Goal: Information Seeking & Learning: Learn about a topic

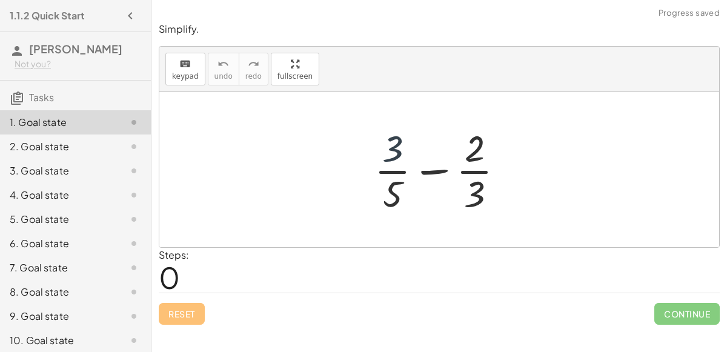
click at [393, 149] on div at bounding box center [443, 169] width 151 height 93
drag, startPoint x: 387, startPoint y: 187, endPoint x: 456, endPoint y: 165, distance: 72.8
click at [456, 165] on div at bounding box center [443, 169] width 151 height 93
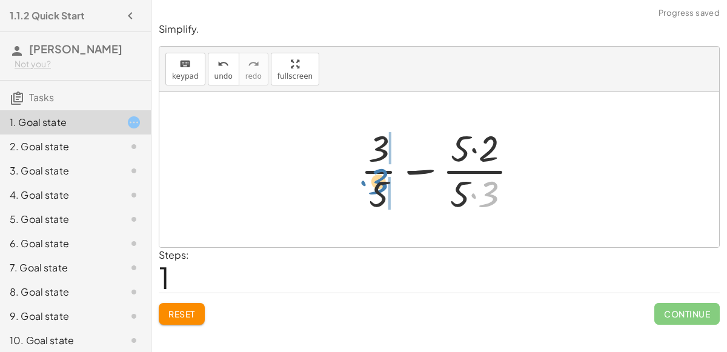
drag, startPoint x: 491, startPoint y: 199, endPoint x: 382, endPoint y: 185, distance: 109.9
click at [382, 185] on div at bounding box center [444, 169] width 180 height 93
click at [382, 185] on div at bounding box center [443, 169] width 209 height 93
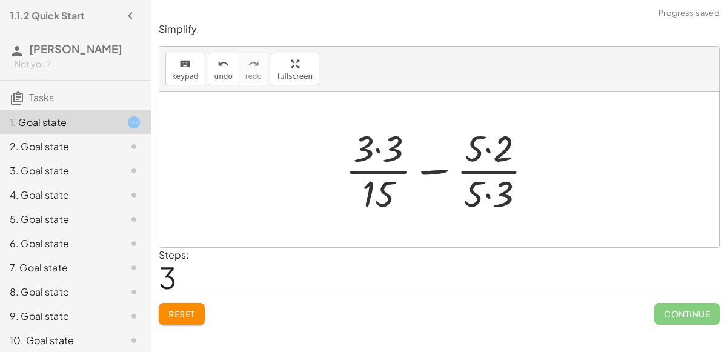
click at [375, 156] on div at bounding box center [443, 169] width 209 height 93
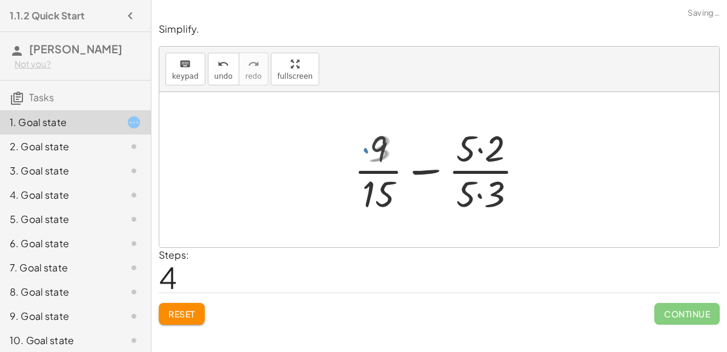
click at [478, 142] on div at bounding box center [443, 169] width 191 height 93
click at [480, 187] on div at bounding box center [443, 169] width 191 height 93
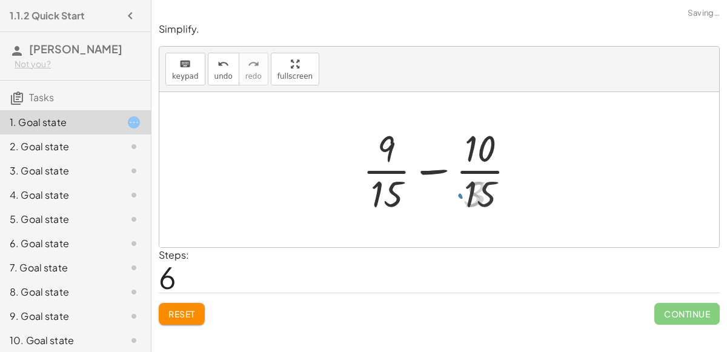
click at [426, 166] on div at bounding box center [444, 169] width 174 height 93
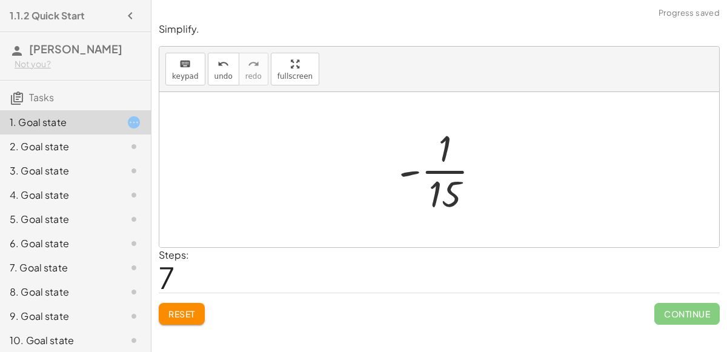
click at [443, 170] on div at bounding box center [445, 169] width 104 height 93
drag, startPoint x: 408, startPoint y: 170, endPoint x: 382, endPoint y: 174, distance: 26.4
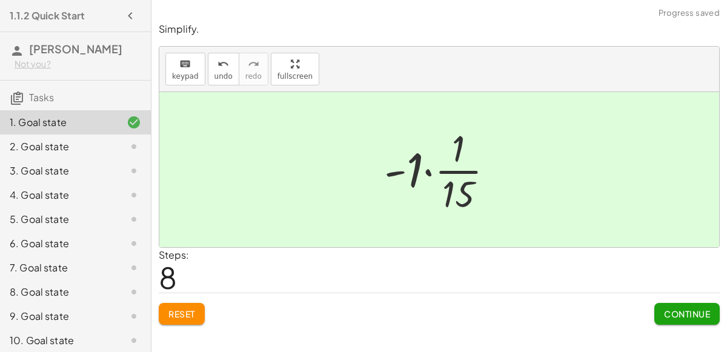
click at [431, 167] on div at bounding box center [443, 169] width 131 height 93
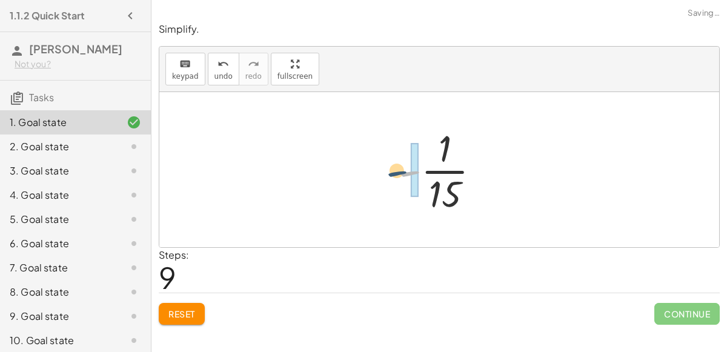
drag, startPoint x: 411, startPoint y: 168, endPoint x: 393, endPoint y: 169, distance: 17.6
click at [393, 169] on div at bounding box center [445, 169] width 104 height 93
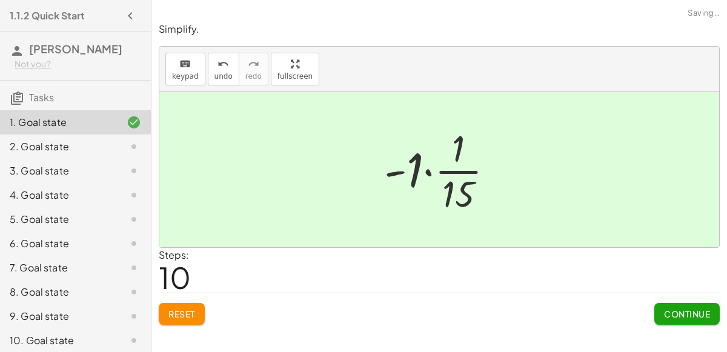
click at [679, 317] on span "Continue" at bounding box center [687, 313] width 46 height 11
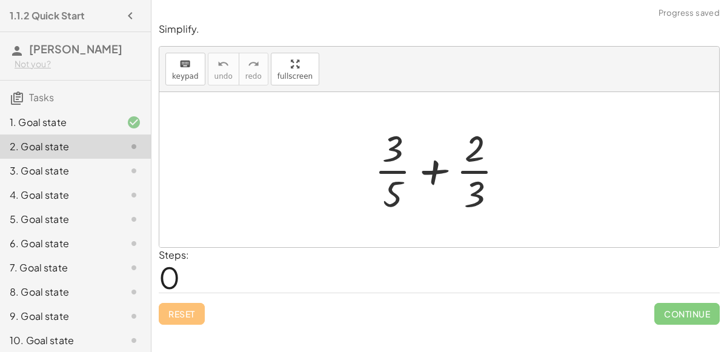
click at [427, 178] on div at bounding box center [443, 169] width 151 height 93
drag, startPoint x: 393, startPoint y: 189, endPoint x: 464, endPoint y: 168, distance: 73.8
click at [464, 168] on div at bounding box center [443, 169] width 151 height 93
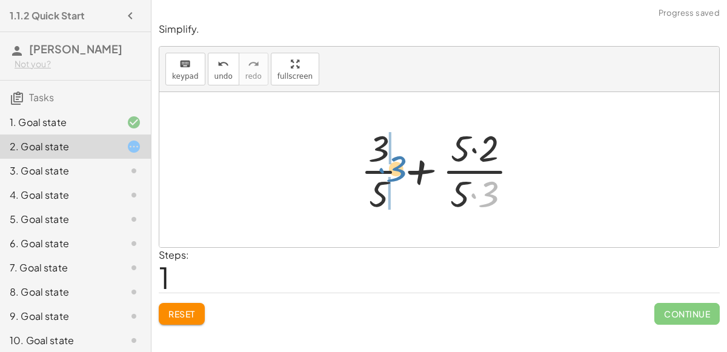
drag, startPoint x: 482, startPoint y: 194, endPoint x: 387, endPoint y: 169, distance: 98.5
click at [387, 169] on div at bounding box center [444, 169] width 180 height 93
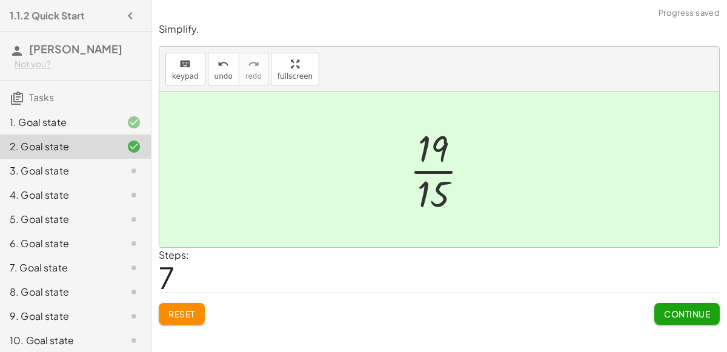
click at [659, 314] on button "Continue" at bounding box center [686, 314] width 65 height 22
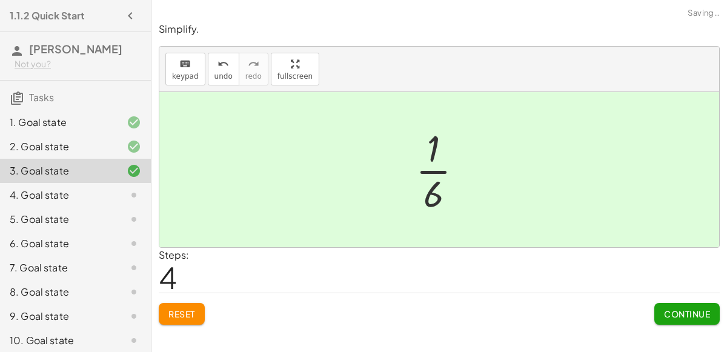
click at [670, 316] on span "Continue" at bounding box center [687, 313] width 46 height 11
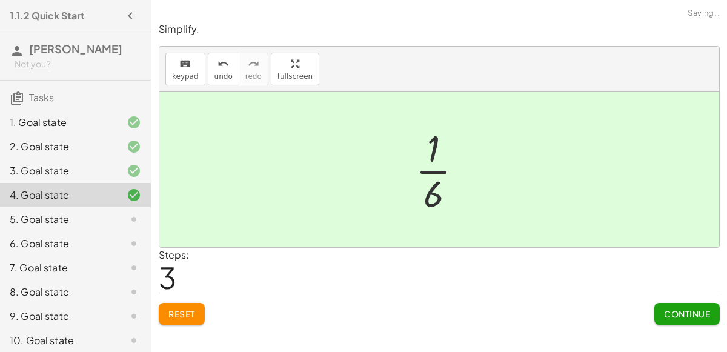
click at [673, 308] on span "Continue" at bounding box center [687, 313] width 46 height 11
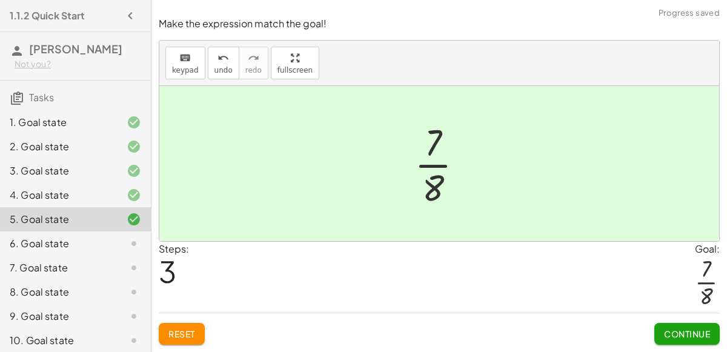
click at [656, 330] on button "Continue" at bounding box center [686, 334] width 65 height 22
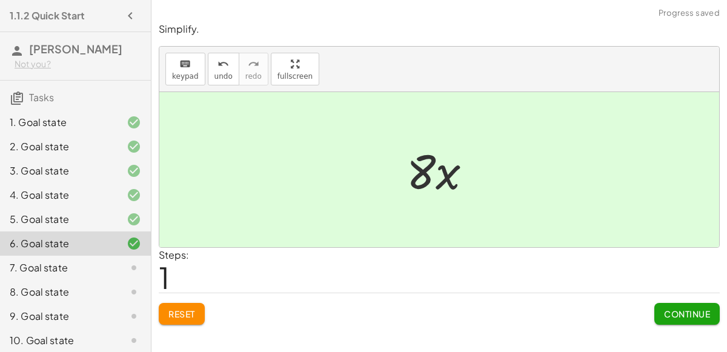
click at [663, 306] on button "Continue" at bounding box center [686, 314] width 65 height 22
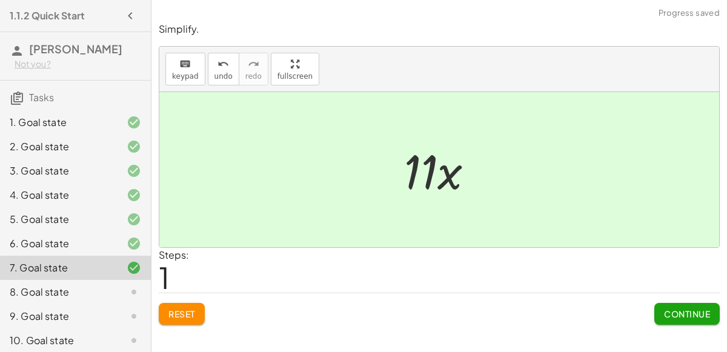
click at [670, 316] on span "Continue" at bounding box center [687, 313] width 46 height 11
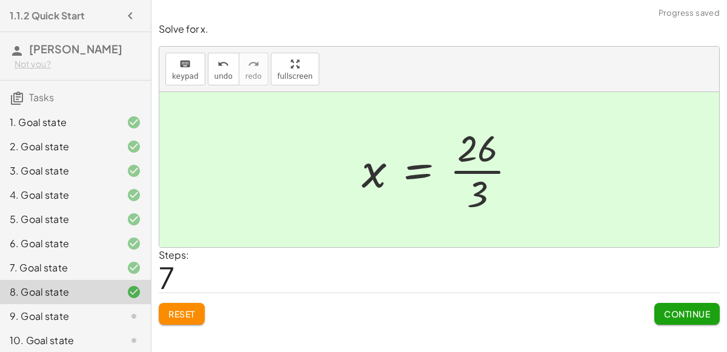
click at [663, 305] on button "Continue" at bounding box center [686, 314] width 65 height 22
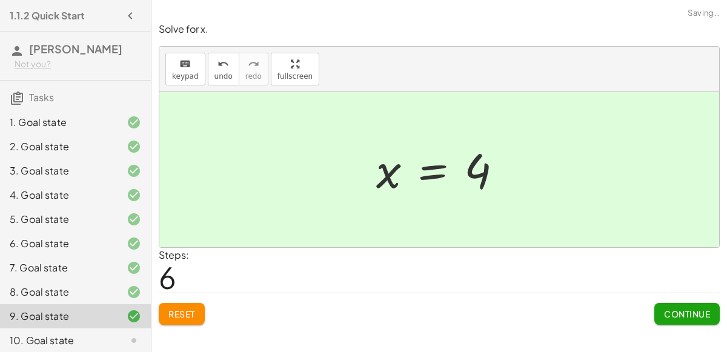
click at [677, 316] on span "Continue" at bounding box center [687, 313] width 46 height 11
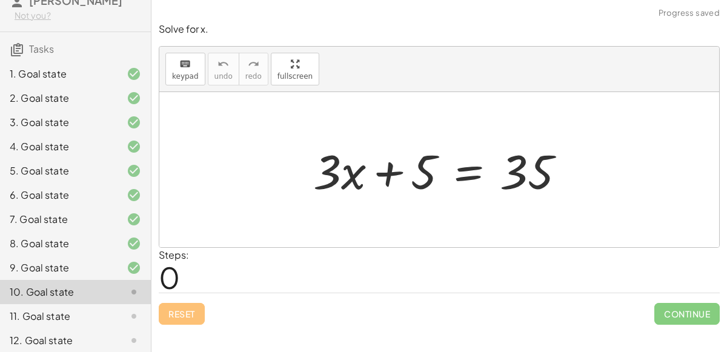
scroll to position [53, 0]
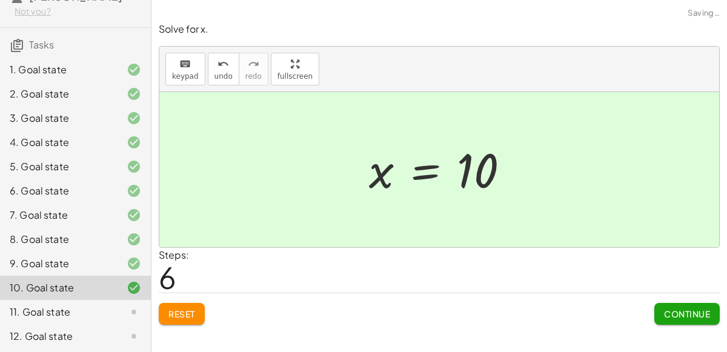
click at [676, 313] on span "Continue" at bounding box center [687, 313] width 46 height 11
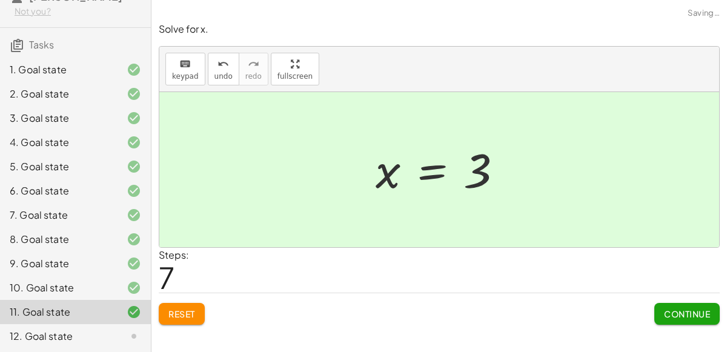
click at [665, 316] on span "Continue" at bounding box center [687, 313] width 46 height 11
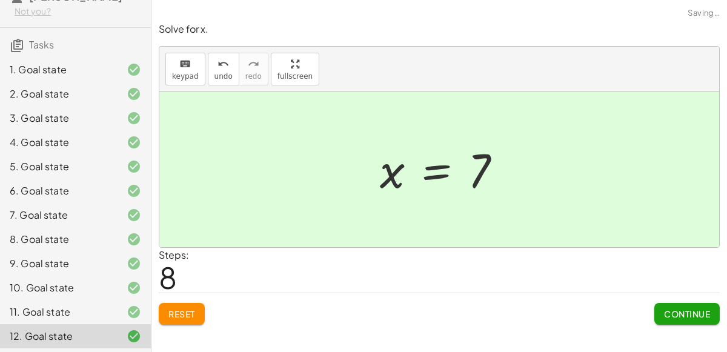
click at [671, 314] on span "Continue" at bounding box center [687, 313] width 46 height 11
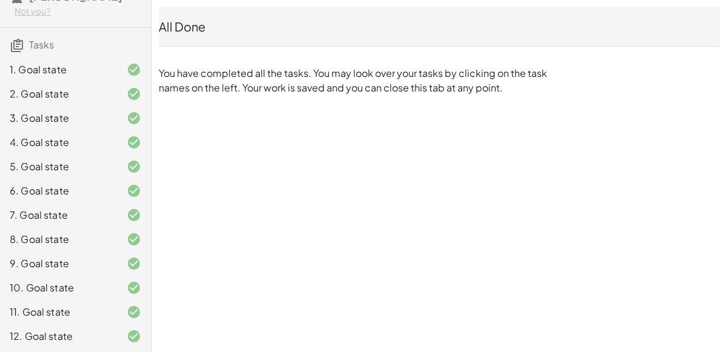
scroll to position [0, 0]
